Goal: Obtain resource: Obtain resource

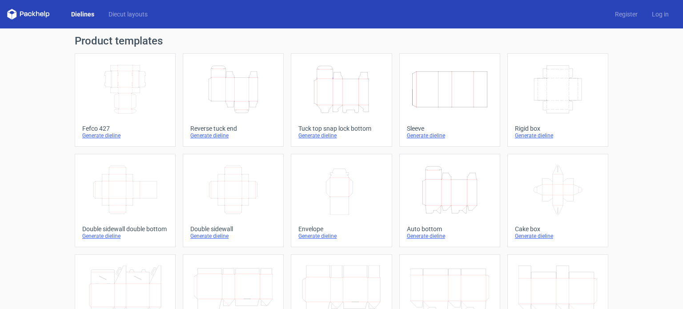
click at [222, 136] on div "Generate dieline" at bounding box center [233, 135] width 86 height 7
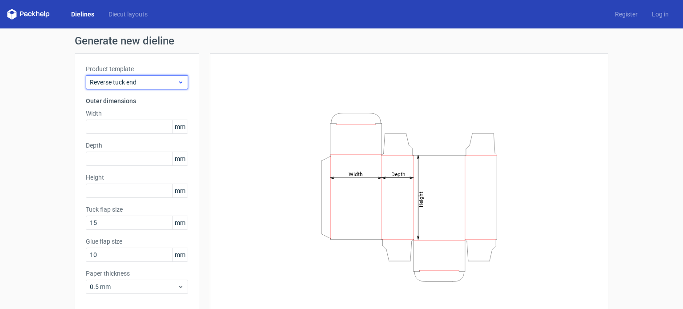
click at [153, 83] on span "Reverse tuck end" at bounding box center [134, 82] width 88 height 9
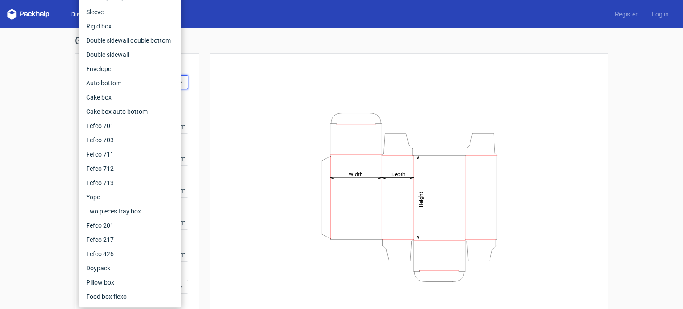
click at [20, 86] on div "Generate new dieline Product template Reverse tuck end Outer dimensions Width m…" at bounding box center [341, 188] width 683 height 320
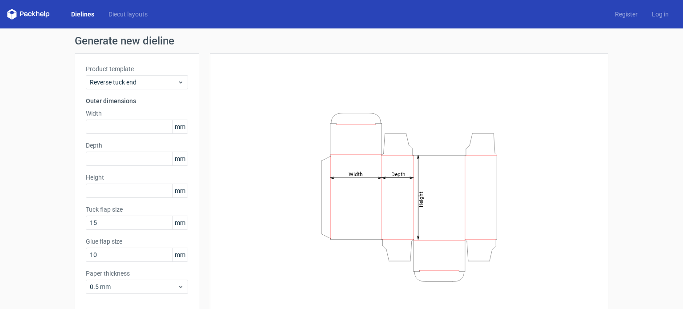
click at [178, 127] on span "mm" at bounding box center [180, 126] width 16 height 13
drag, startPoint x: 175, startPoint y: 128, endPoint x: 187, endPoint y: 128, distance: 12.0
click at [187, 128] on div "Product template Reverse tuck end Outer dimensions Width mm Depth mm Height [PE…" at bounding box center [137, 182] width 124 height 259
click at [190, 128] on div "Product template Reverse tuck end Outer dimensions Width mm Depth mm Height [PE…" at bounding box center [137, 182] width 124 height 259
click at [128, 14] on link "Diecut layouts" at bounding box center [127, 14] width 53 height 9
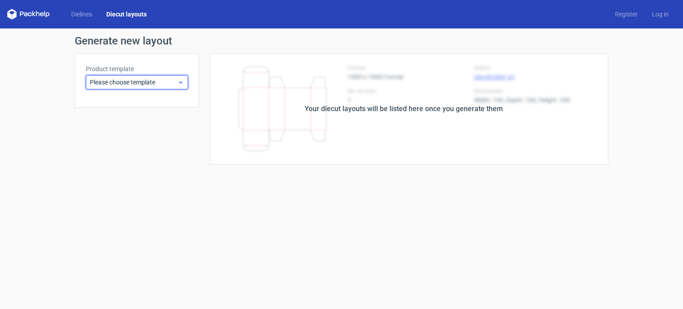
click at [110, 79] on span "Please choose template" at bounding box center [134, 82] width 88 height 9
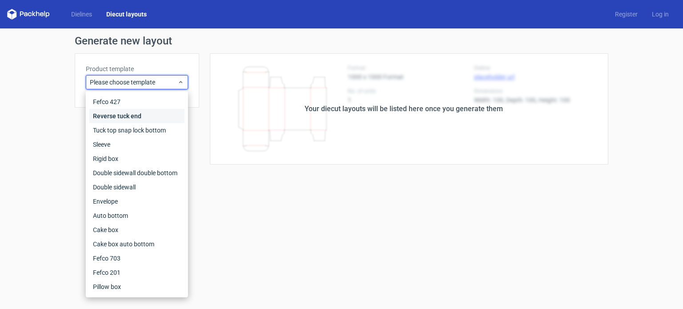
click at [112, 115] on div "Reverse tuck end" at bounding box center [136, 116] width 95 height 14
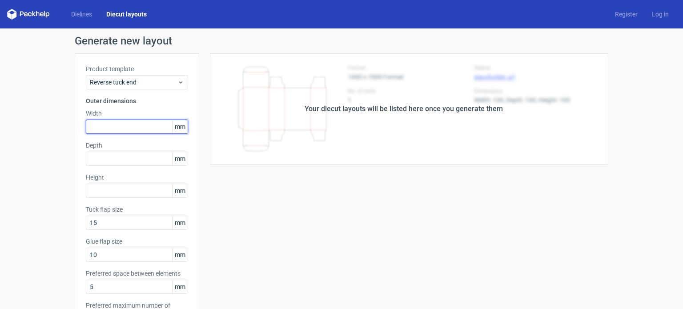
click at [113, 124] on input "text" at bounding box center [137, 127] width 102 height 14
